Goal: Navigation & Orientation: Find specific page/section

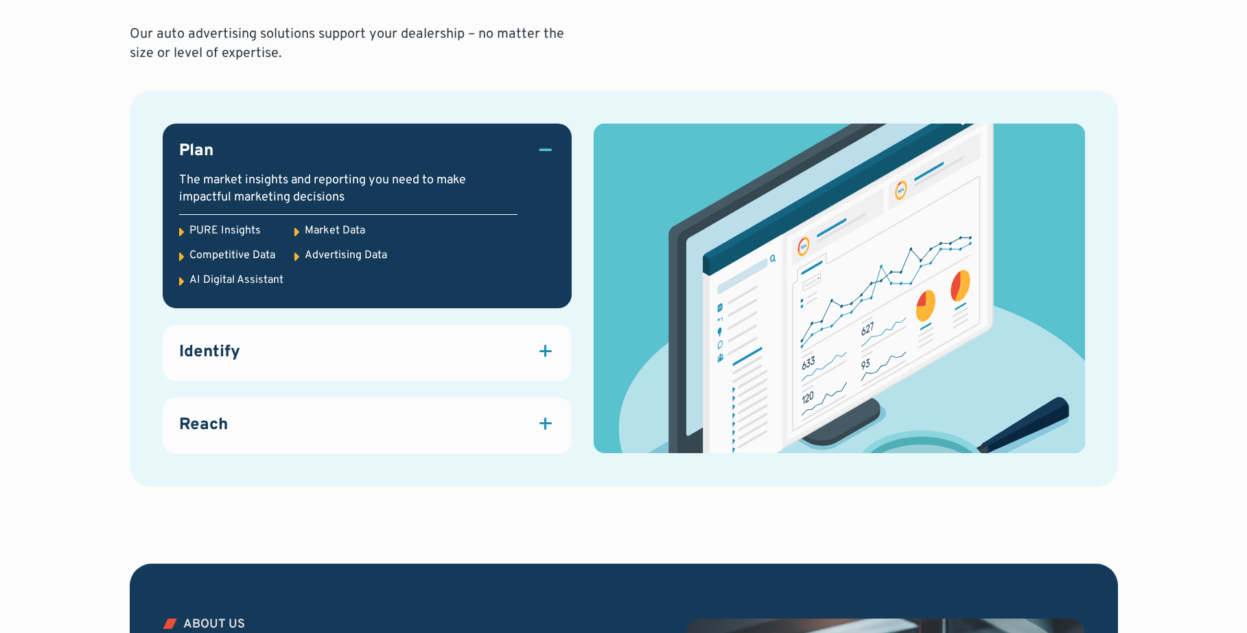
scroll to position [1879, 0]
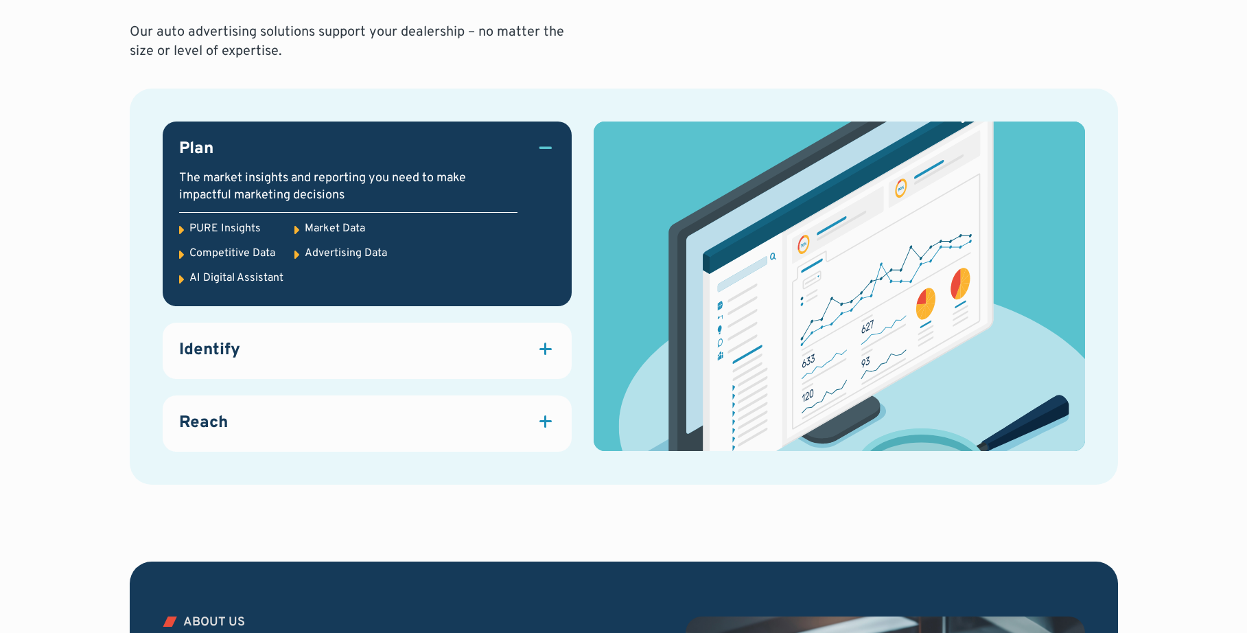
click at [471, 346] on div "Identify" at bounding box center [367, 350] width 376 height 23
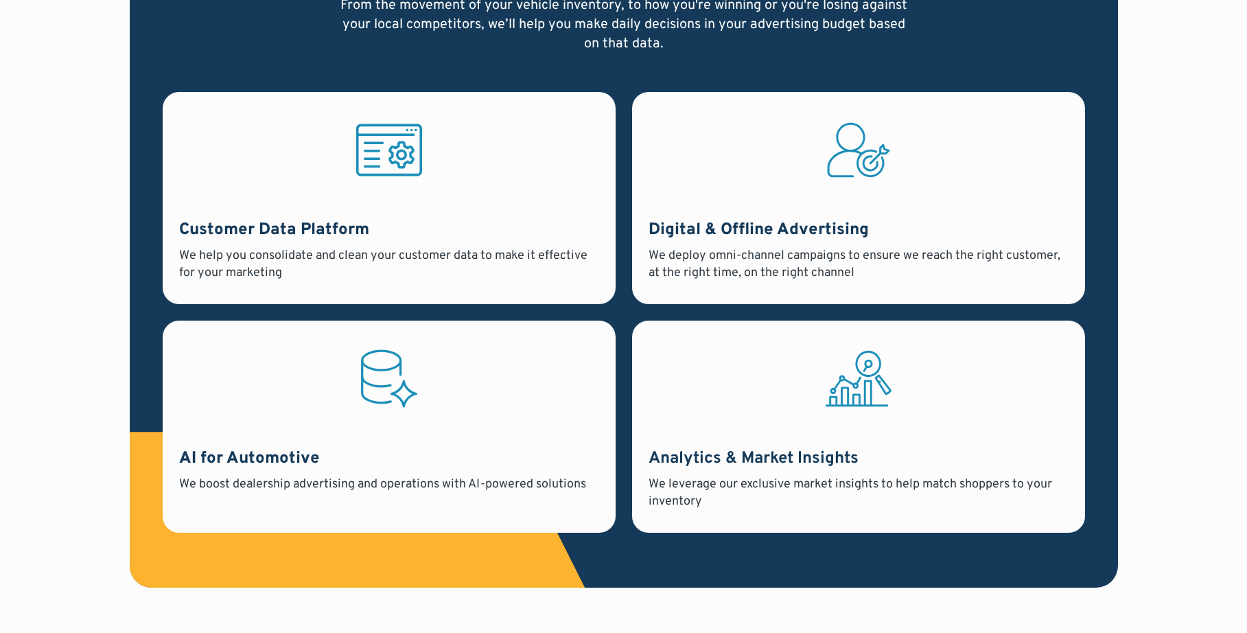
scroll to position [1148, 0]
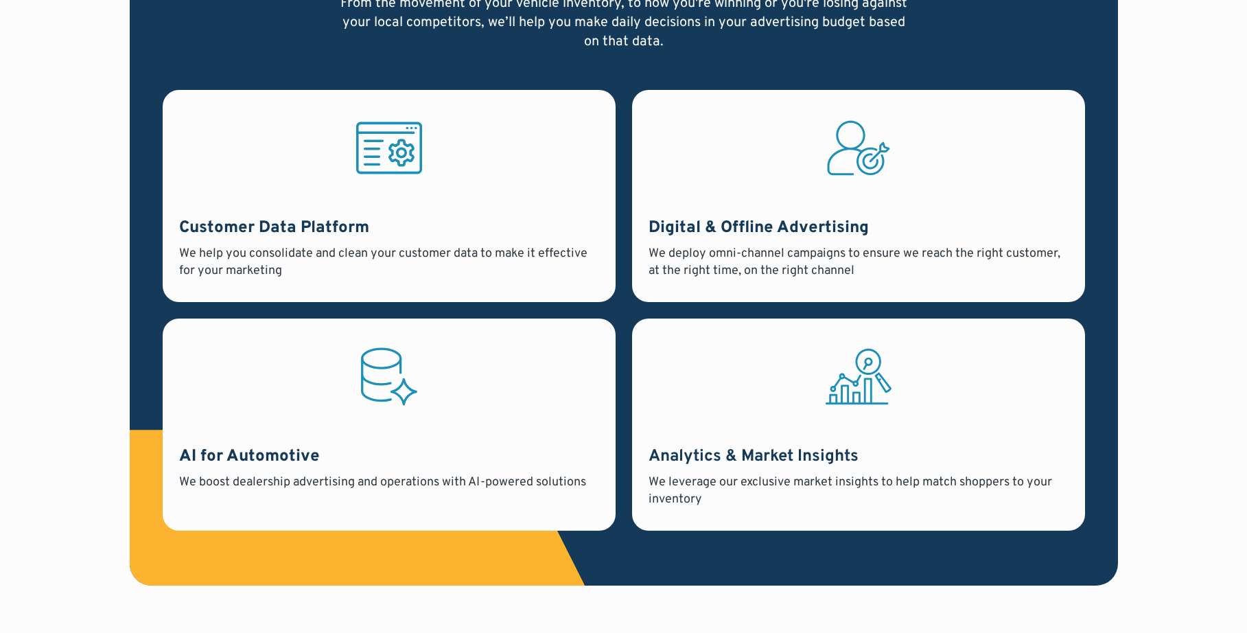
click at [416, 403] on icon at bounding box center [389, 376] width 66 height 72
drag, startPoint x: 267, startPoint y: 451, endPoint x: 294, endPoint y: 430, distance: 34.2
click at [268, 451] on h3 "AI for Automotive" at bounding box center [389, 456] width 420 height 23
click at [344, 231] on h3 "Customer Data Platform" at bounding box center [389, 228] width 420 height 23
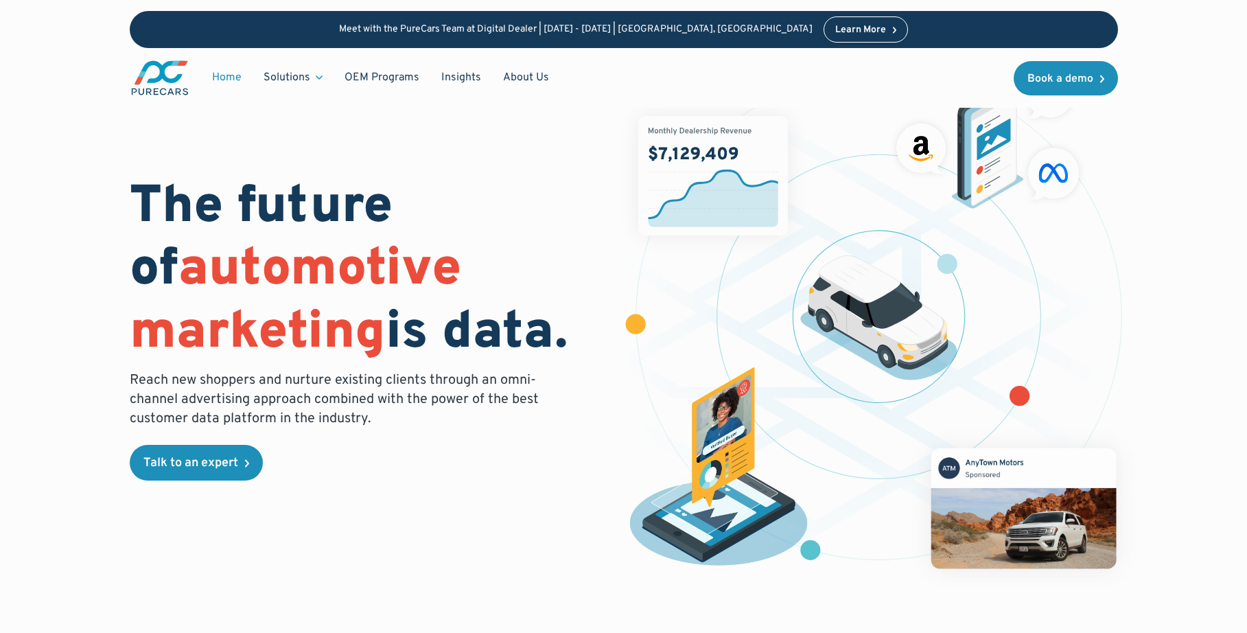
scroll to position [0, 0]
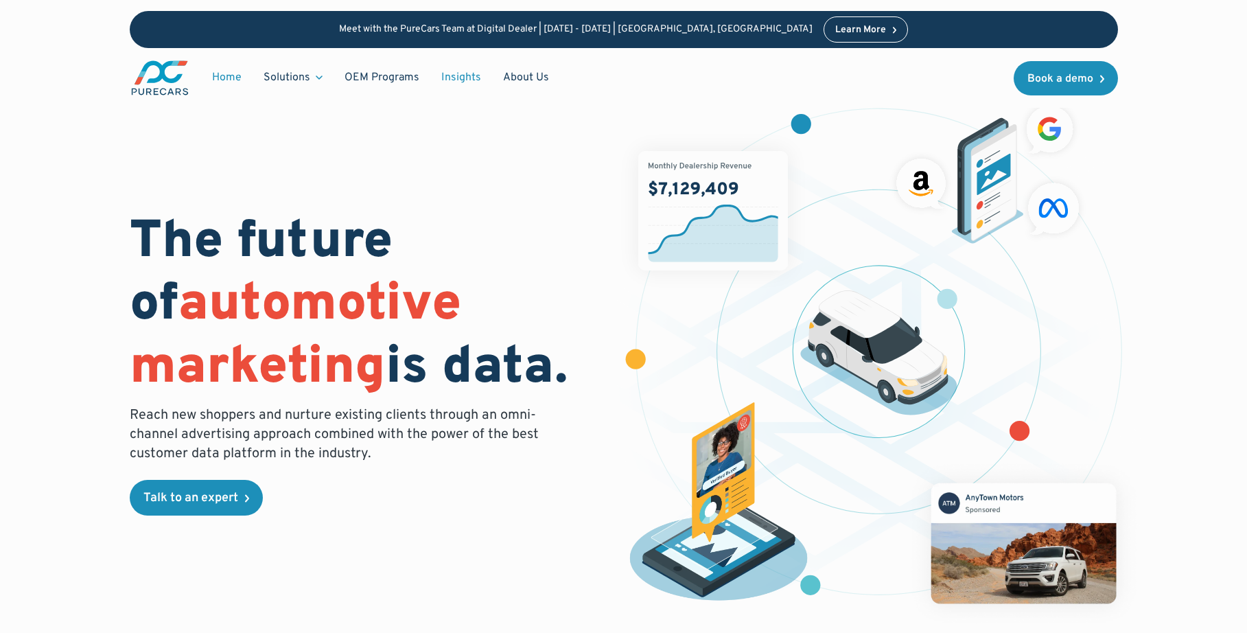
click at [473, 73] on link "Insights" at bounding box center [461, 77] width 62 height 26
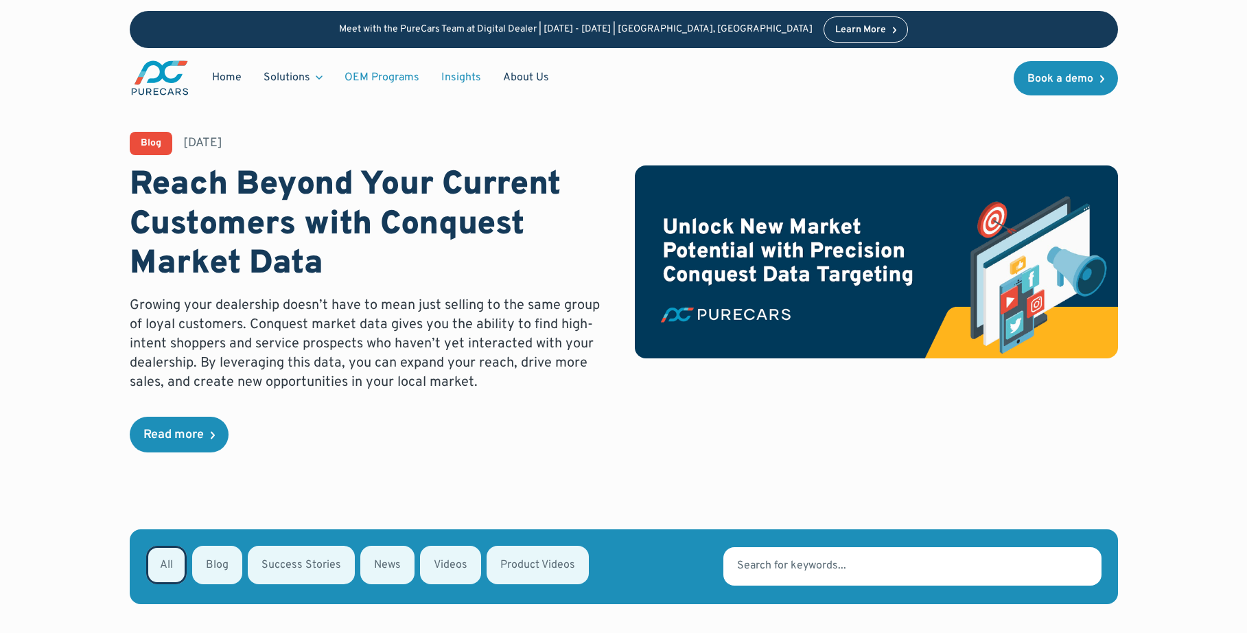
click at [406, 78] on link "OEM Programs" at bounding box center [381, 77] width 97 height 26
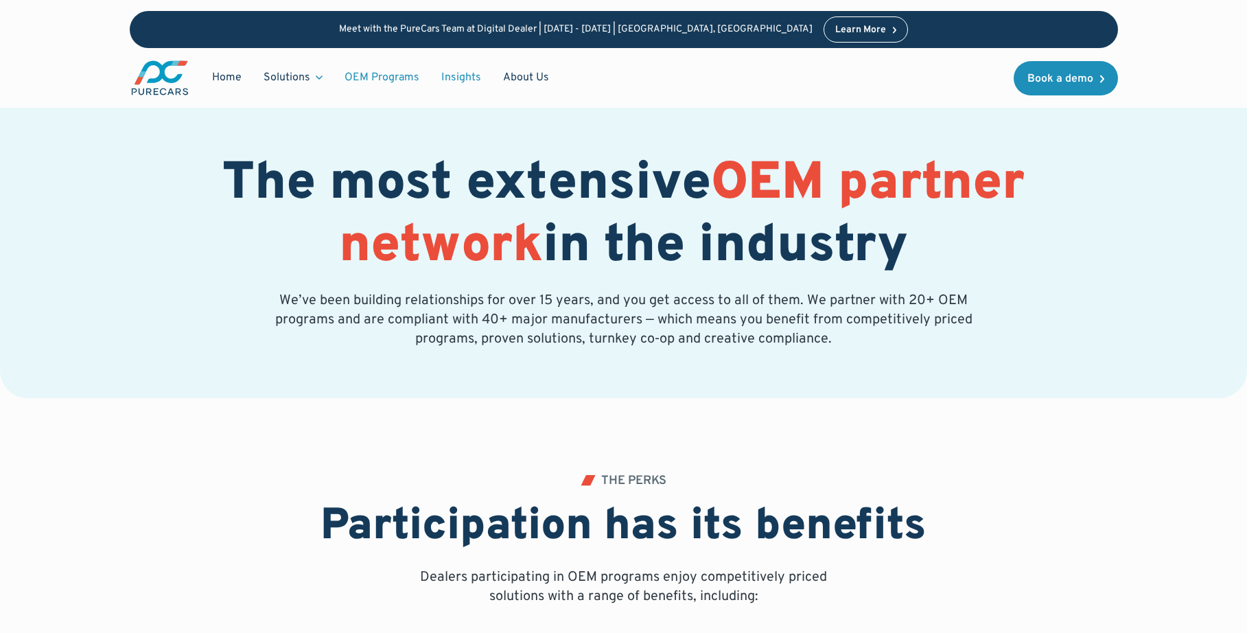
click at [443, 77] on link "Insights" at bounding box center [461, 77] width 62 height 26
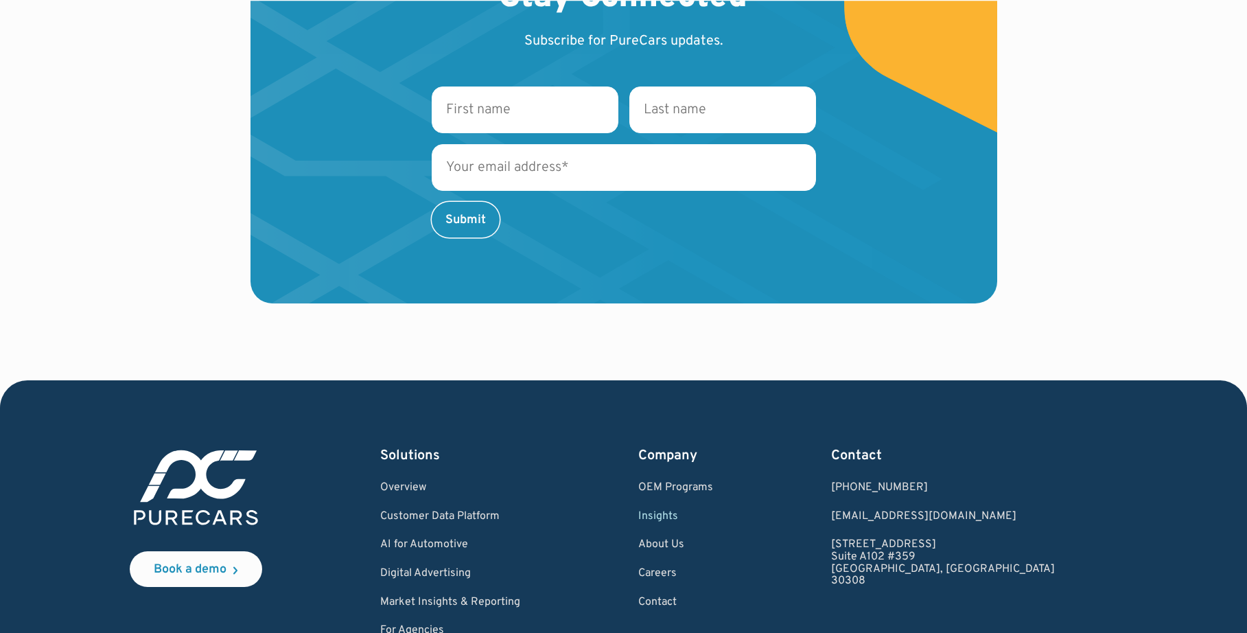
scroll to position [2170, 0]
